Goal: Task Accomplishment & Management: Use online tool/utility

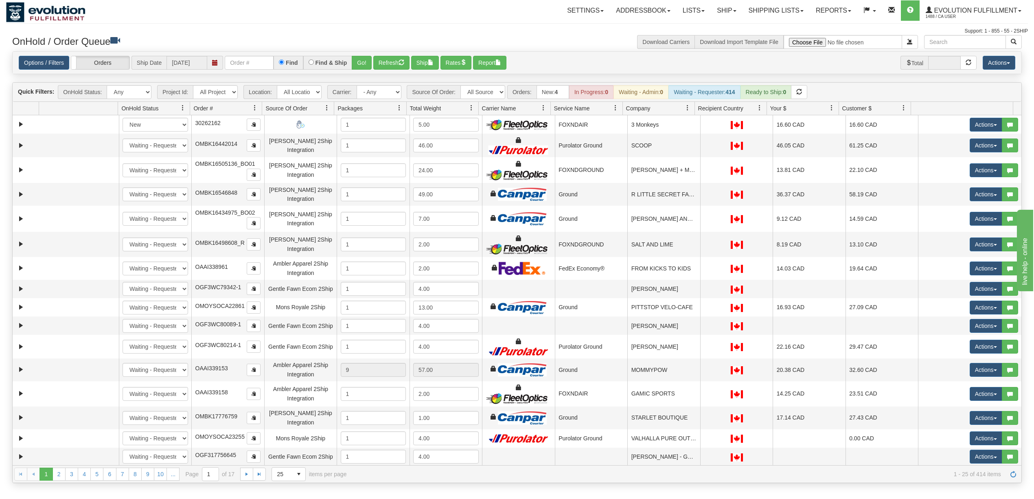
click at [261, 70] on div "Options / Filters Group Shipments Orders Ship Date [DATE] Find Find & Ship Go! …" at bounding box center [517, 63] width 1009 height 22
click at [255, 66] on input "text" at bounding box center [249, 63] width 49 height 14
click at [364, 70] on button "Go!" at bounding box center [362, 63] width 20 height 14
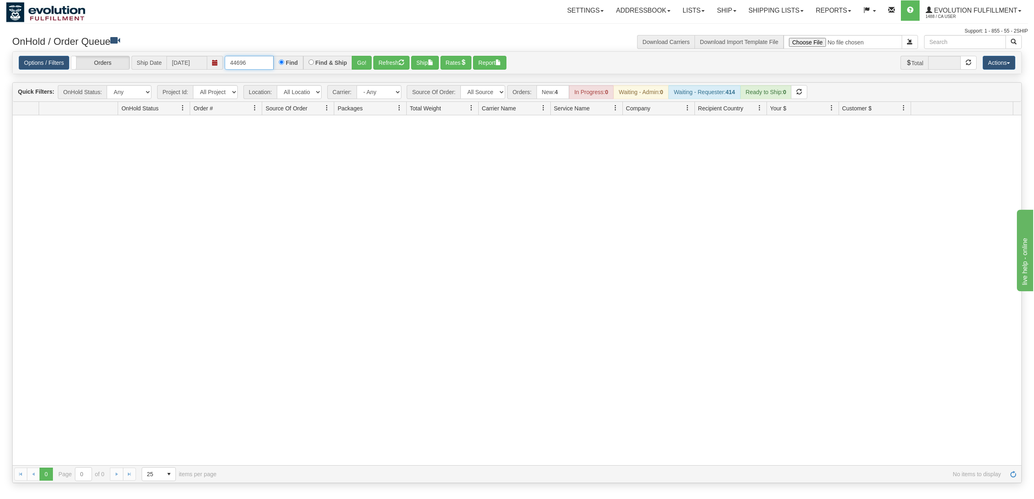
click at [269, 57] on input "44696" at bounding box center [249, 63] width 49 height 14
type input "506587"
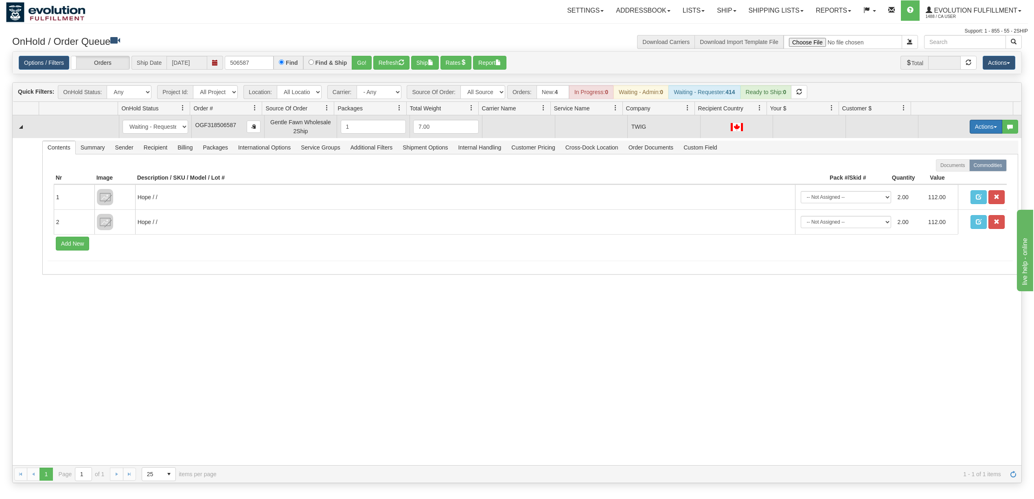
click at [972, 128] on button "Actions" at bounding box center [986, 127] width 33 height 14
click at [964, 165] on span "Rate All Services" at bounding box center [969, 163] width 49 height 7
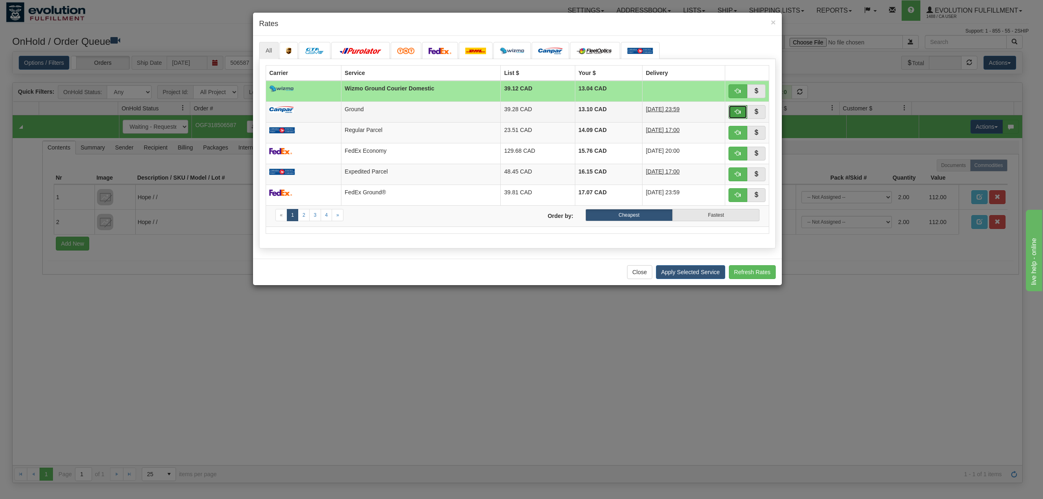
click at [732, 112] on button "button" at bounding box center [737, 112] width 19 height 14
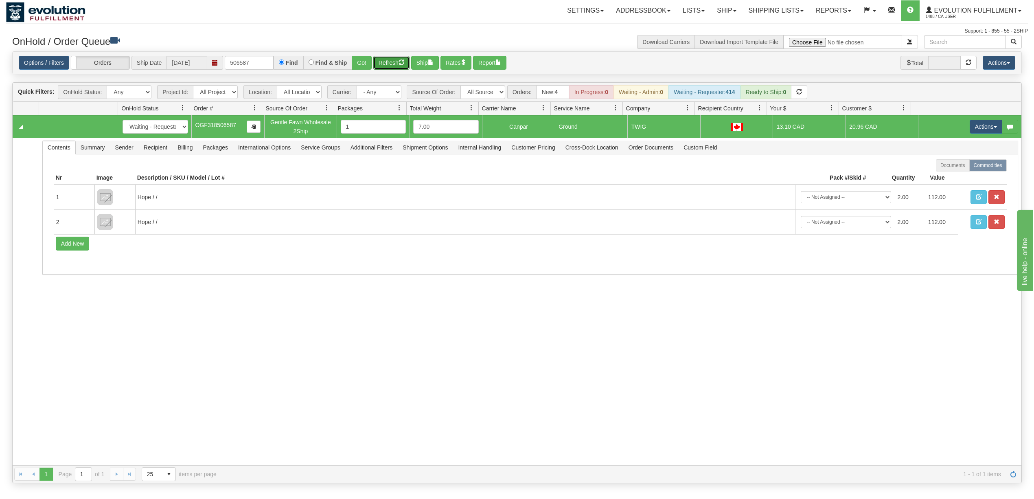
click at [380, 64] on button "Refresh" at bounding box center [391, 63] width 36 height 14
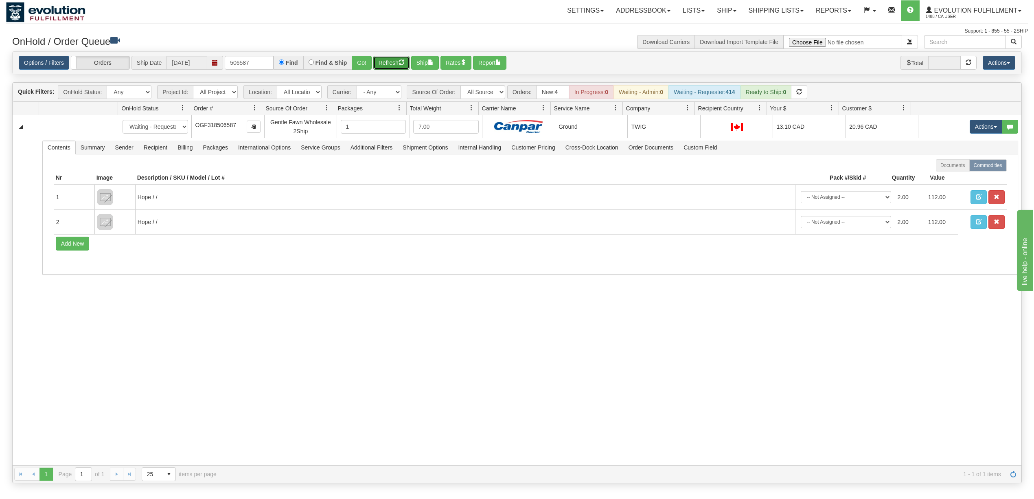
click at [397, 59] on button "Refresh" at bounding box center [391, 63] width 36 height 14
drag, startPoint x: 255, startPoint y: 68, endPoint x: 125, endPoint y: 48, distance: 130.8
click at [126, 48] on div "× Get OnHold Shipments fields - load dt: 375 Get OnHold Shipments fields - tran…" at bounding box center [517, 259] width 1022 height 448
click at [356, 64] on button "Go!" at bounding box center [362, 63] width 20 height 14
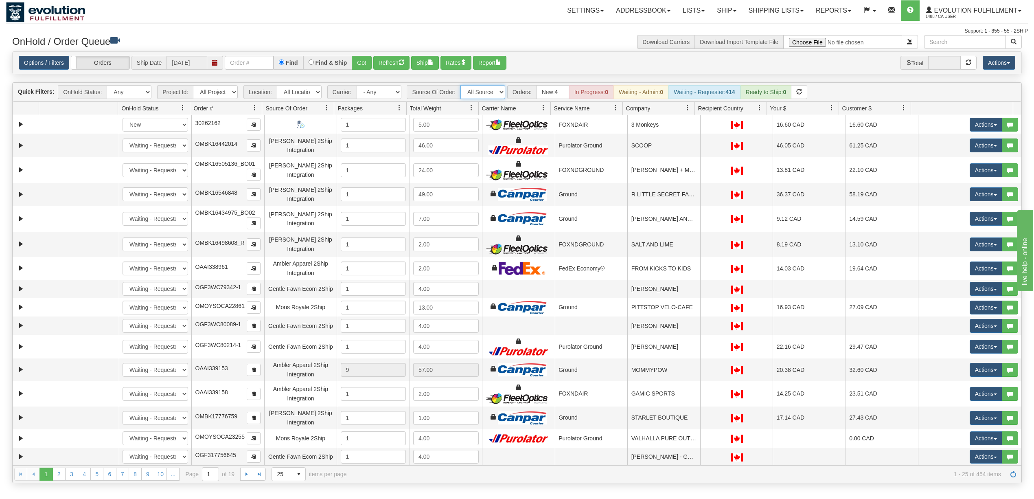
click at [489, 88] on select "All Sources AirBlaster 2Ship Integration Ambler Apparel 2Ship Integration Blast…" at bounding box center [483, 92] width 45 height 14
select select "Tofino Towels 2Ship"
click at [461, 86] on select "All Sources AirBlaster 2Ship Integration Ambler Apparel 2Ship Integration Blast…" at bounding box center [483, 92] width 45 height 14
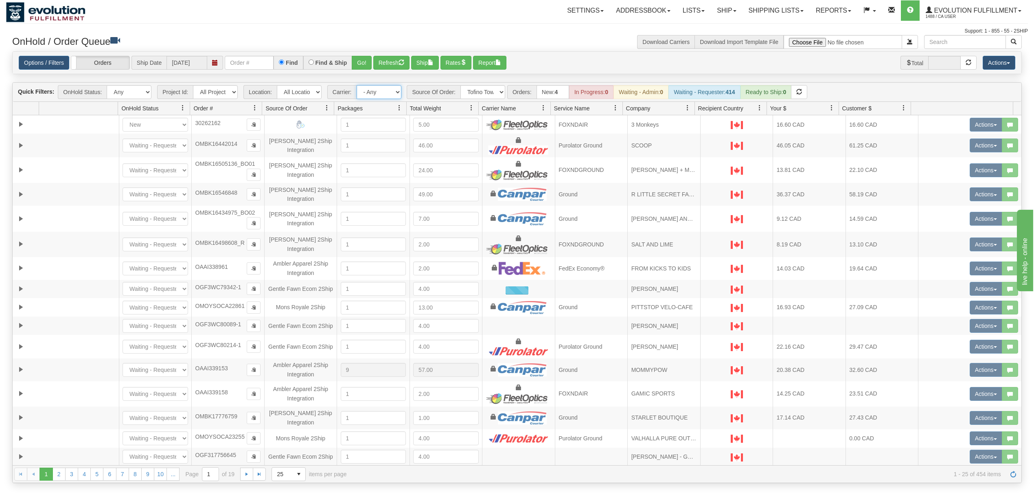
click at [393, 96] on select "- Any - Has NO carrier assigned - Has a carrier assigned FleetOptics Inc. My Ca…" at bounding box center [379, 92] width 45 height 14
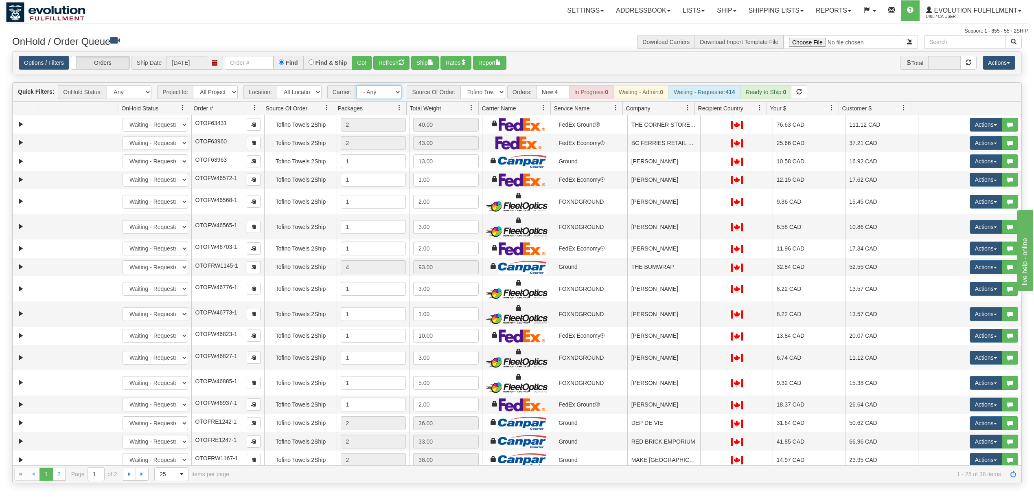
select select "-1"
click at [357, 86] on select "- Any - Has NO carrier assigned - Has a carrier assigned FleetOptics Inc. My Ca…" at bounding box center [379, 92] width 45 height 14
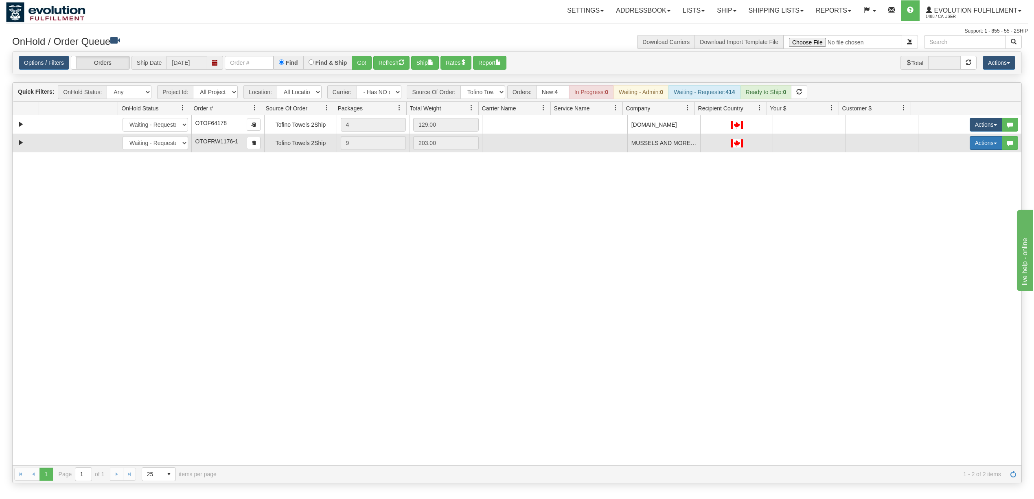
click at [973, 144] on button "Actions" at bounding box center [986, 143] width 33 height 14
click at [956, 180] on span "Rate All Services" at bounding box center [969, 179] width 49 height 7
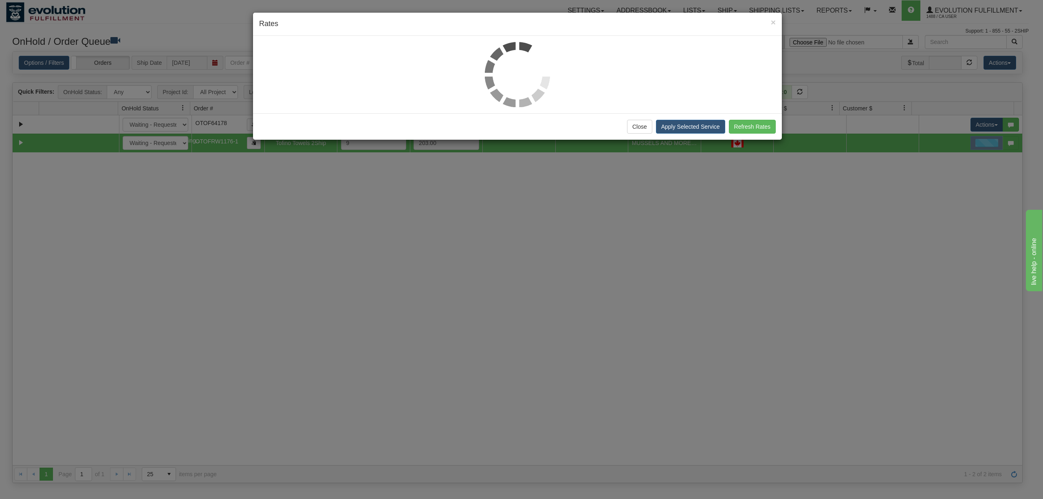
click at [640, 118] on div "Close Apply Selected Service Refresh Rates" at bounding box center [517, 126] width 529 height 26
click at [641, 123] on button "Close" at bounding box center [639, 127] width 25 height 14
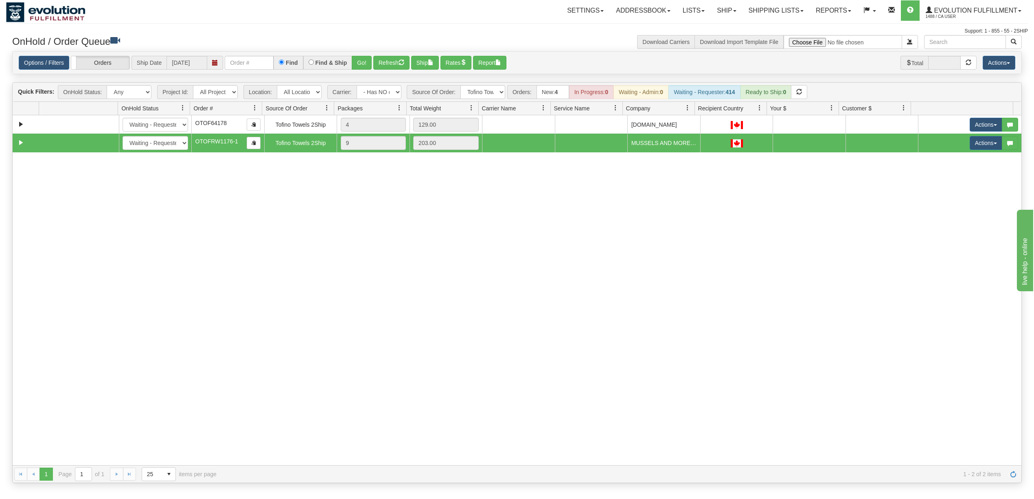
drag, startPoint x: 616, startPoint y: 280, endPoint x: 507, endPoint y: 162, distance: 160.8
click at [616, 280] on div "31687818 EVOLUTION V3 91282207 0 New In Progress Waiting - Admin Waiting - Requ…" at bounding box center [517, 290] width 1009 height 350
click at [392, 57] on button "Refresh" at bounding box center [391, 63] width 36 height 14
